Goal: Book appointment/travel/reservation

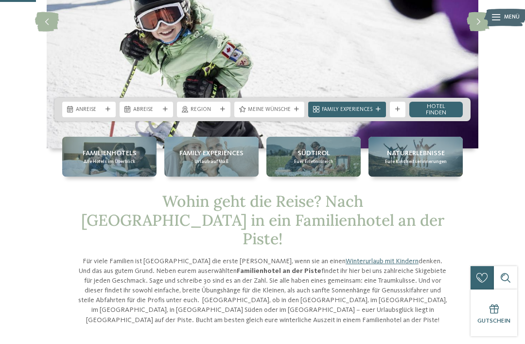
scroll to position [141, 0]
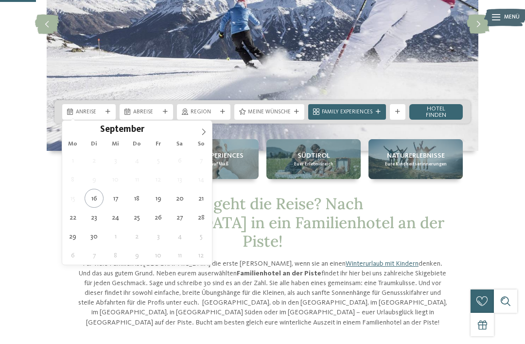
click at [202, 129] on icon at bounding box center [203, 131] width 7 height 7
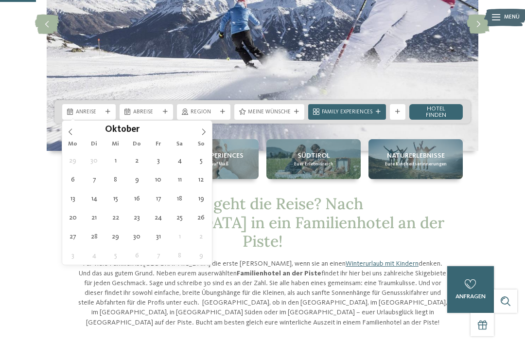
click at [201, 131] on icon at bounding box center [203, 131] width 7 height 7
click at [200, 136] on span at bounding box center [204, 129] width 17 height 17
click at [207, 136] on span at bounding box center [204, 129] width 17 height 17
type input "****"
click at [202, 135] on icon at bounding box center [203, 131] width 3 height 6
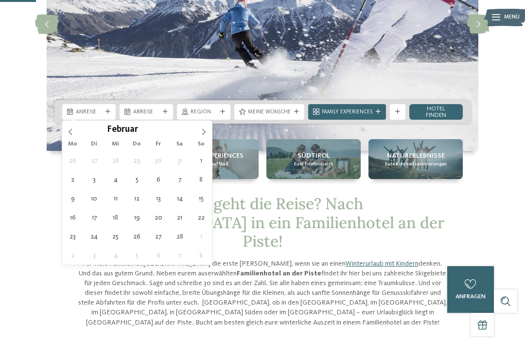
click at [203, 137] on span at bounding box center [204, 129] width 17 height 17
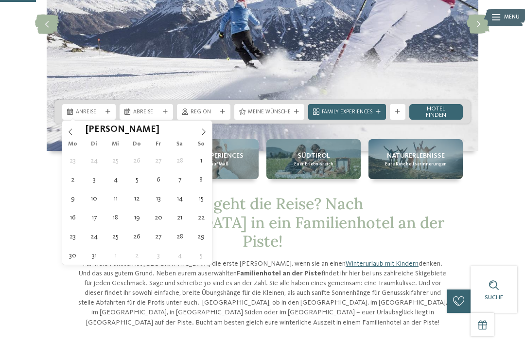
type div "02.03.2026"
type input "****"
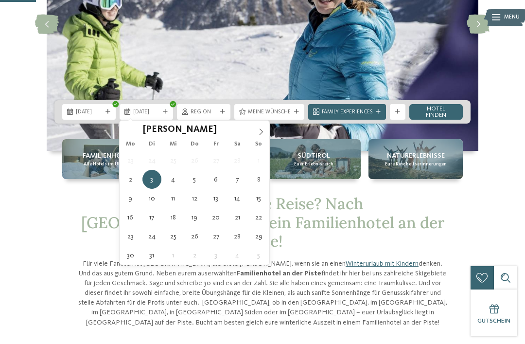
type div "09.03.2026"
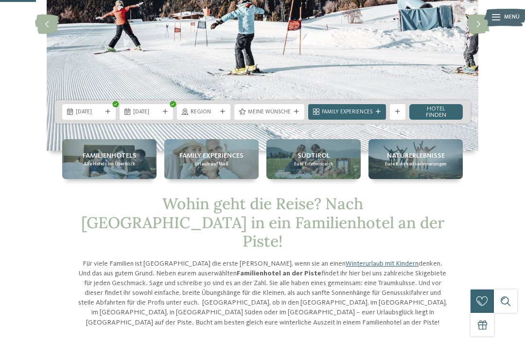
click at [259, 115] on span "Meine Wünsche" at bounding box center [269, 112] width 43 height 8
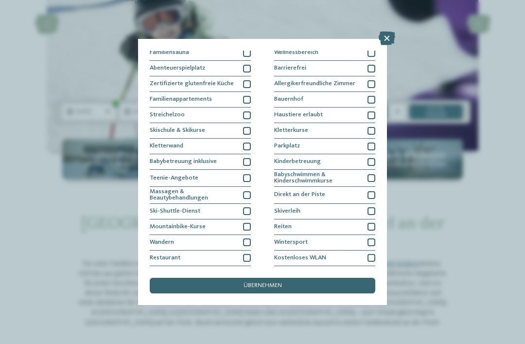
scroll to position [53, 0]
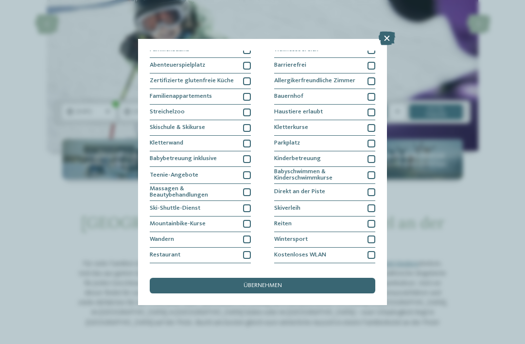
click at [244, 127] on div at bounding box center [247, 128] width 8 height 8
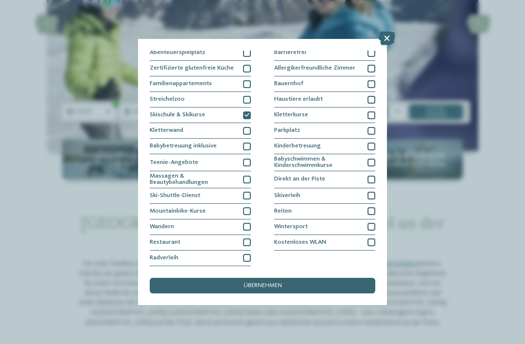
scroll to position [140, 0]
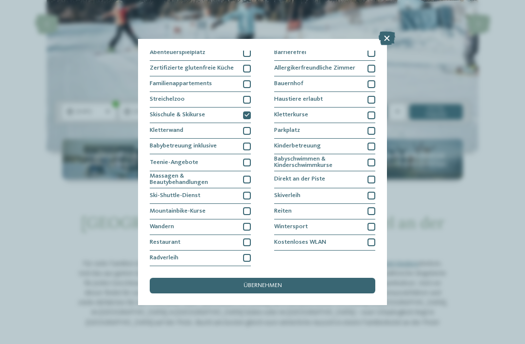
click at [181, 278] on div "übernehmen" at bounding box center [263, 286] width 226 height 16
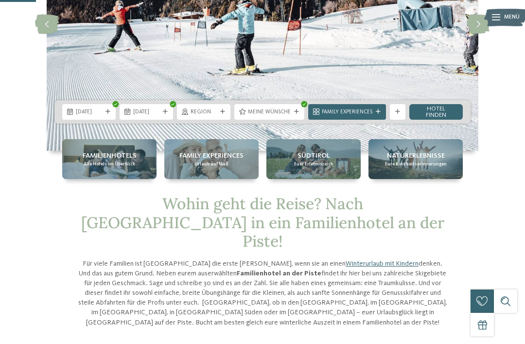
click at [371, 109] on span "Family Experiences" at bounding box center [347, 112] width 51 height 8
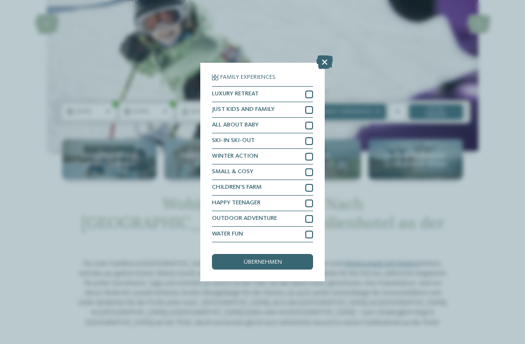
scroll to position [30, 0]
click at [325, 55] on icon at bounding box center [325, 62] width 17 height 14
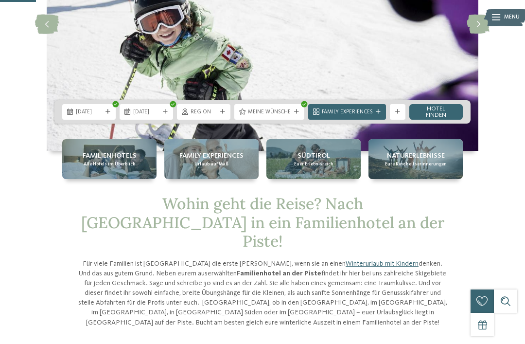
click at [436, 115] on link "Hotel finden" at bounding box center [437, 112] width 54 height 16
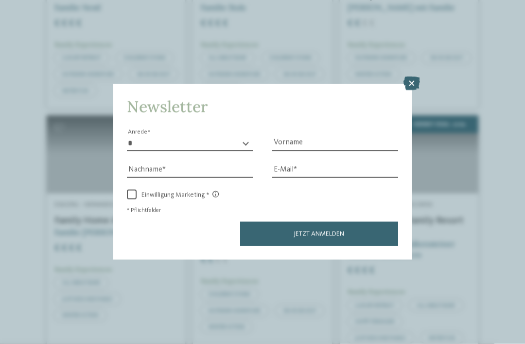
scroll to position [878, 0]
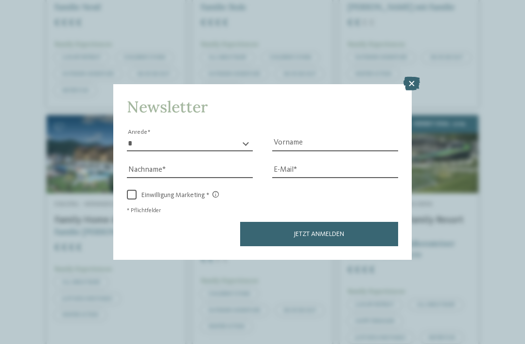
click at [414, 77] on icon at bounding box center [412, 84] width 17 height 14
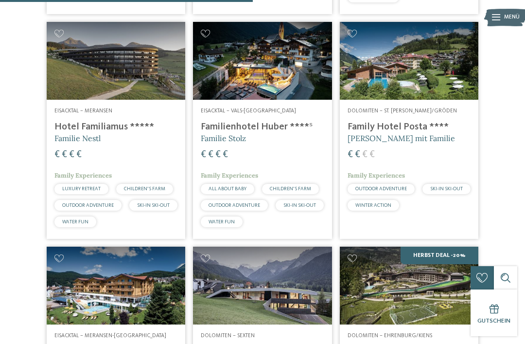
scroll to position [746, 0]
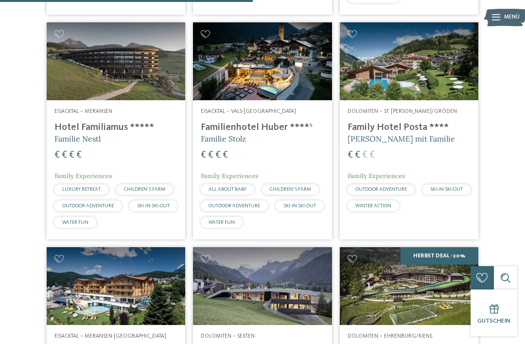
click at [378, 133] on h4 "Family Hotel Posta ****" at bounding box center [409, 128] width 123 height 12
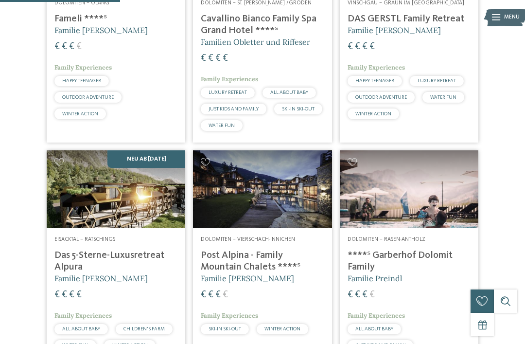
scroll to position [363, 0]
